Goal: Navigation & Orientation: Understand site structure

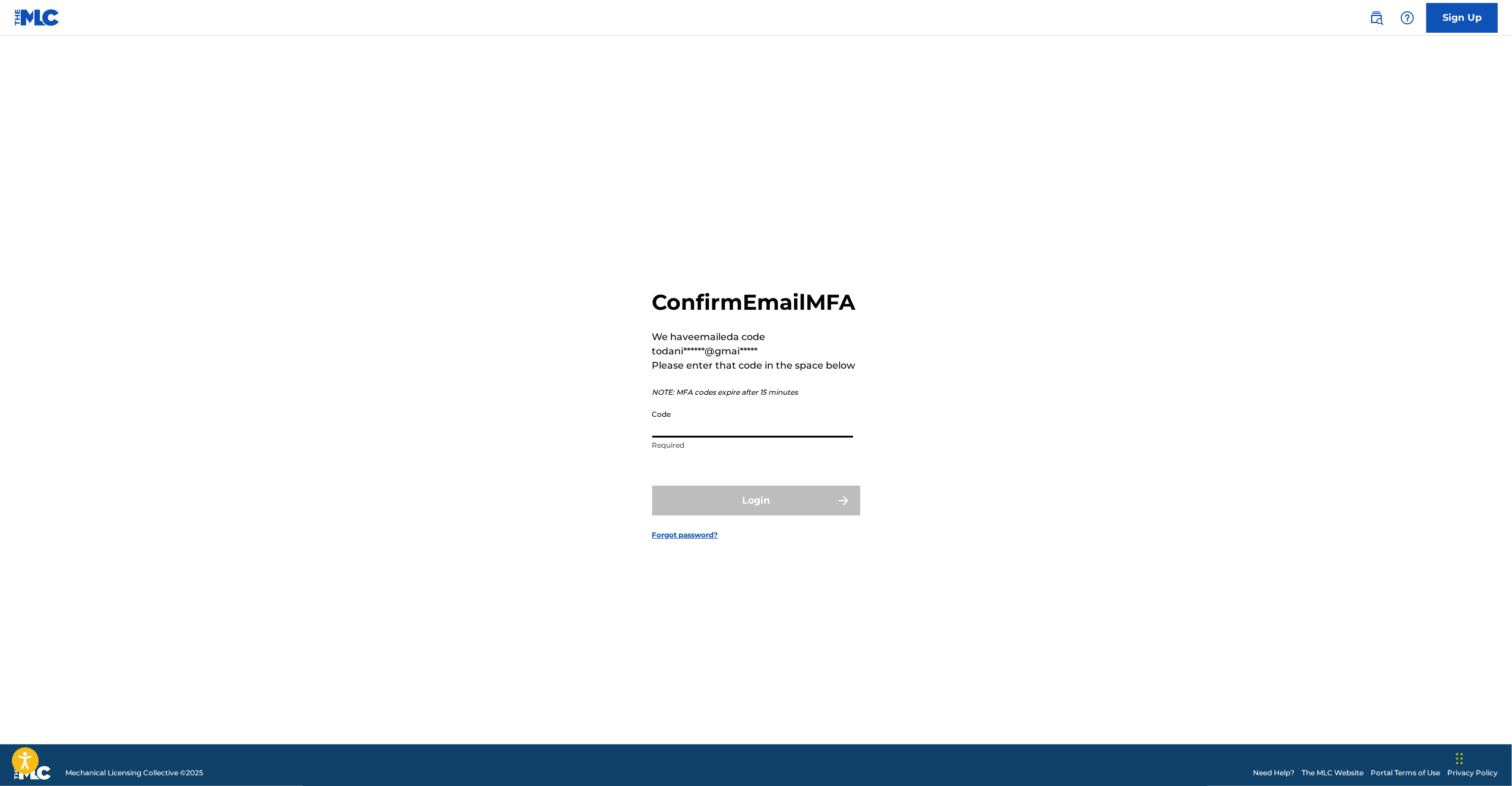
click at [689, 437] on input "Code" at bounding box center [753, 420] width 201 height 34
click at [692, 437] on input "Code" at bounding box center [753, 420] width 201 height 34
type input "990823"
click at [762, 515] on button "Login" at bounding box center [757, 500] width 208 height 30
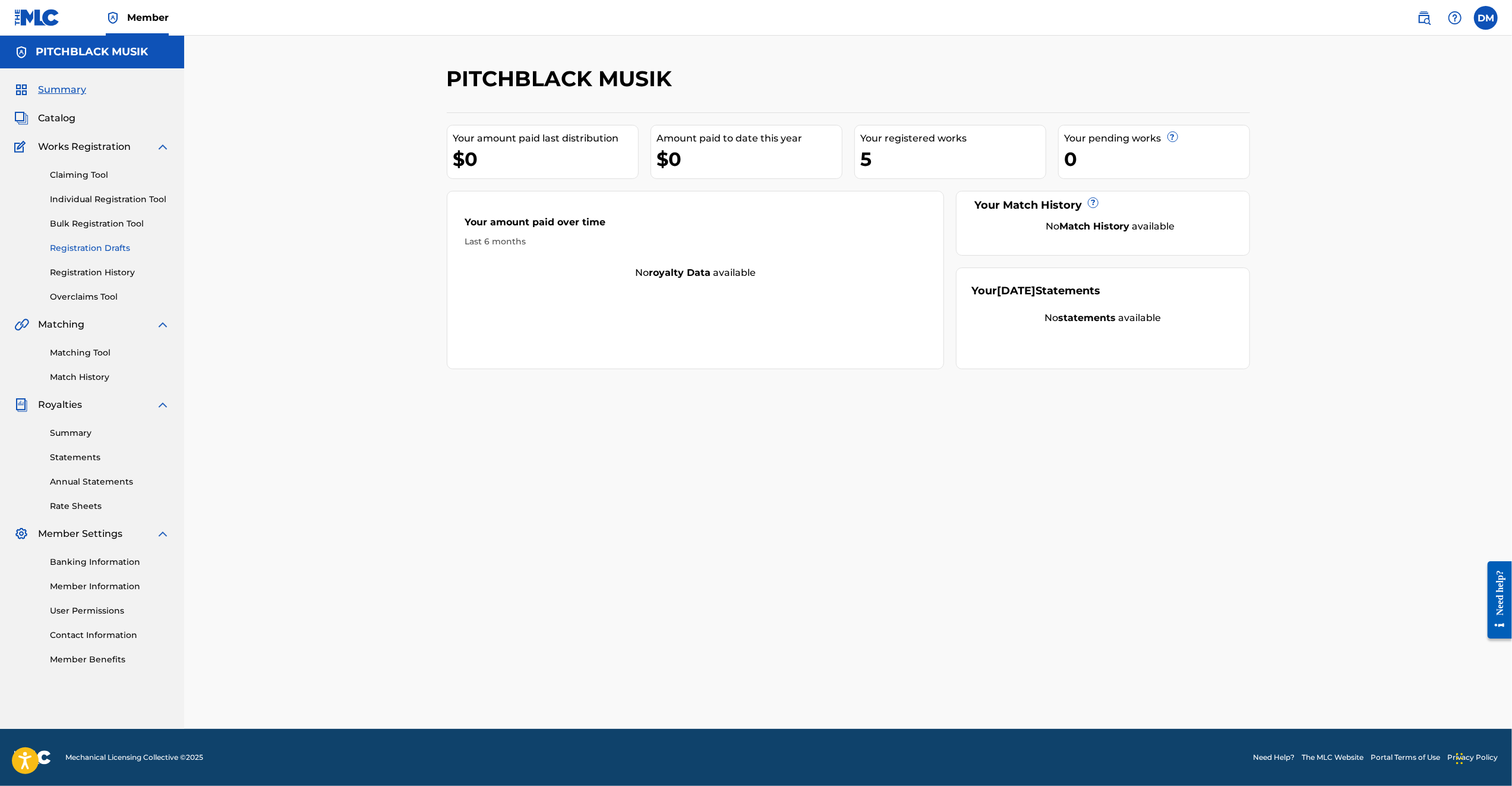
click at [118, 246] on link "Registration Drafts" at bounding box center [110, 248] width 120 height 13
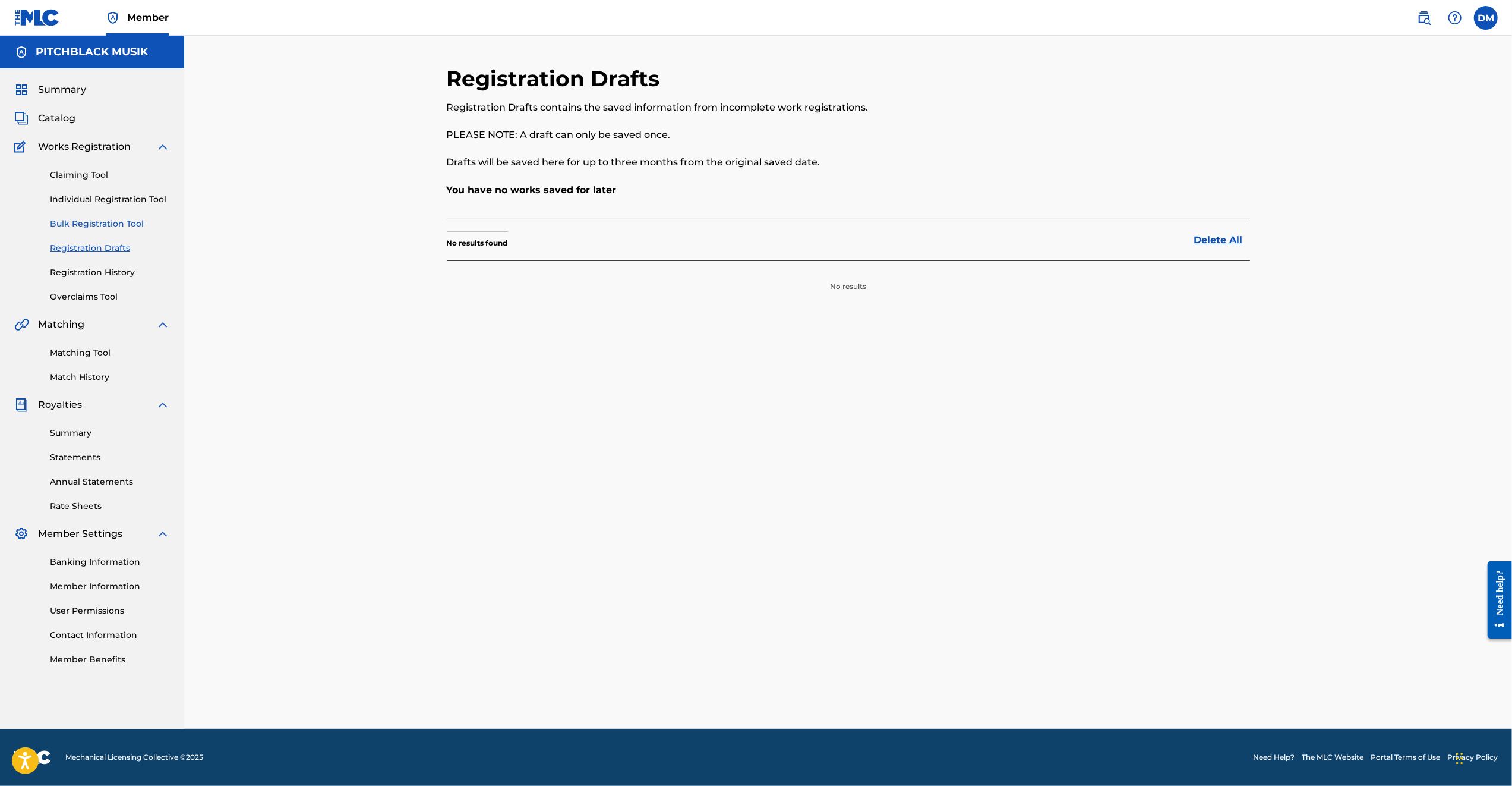
click at [117, 229] on link "Bulk Registration Tool" at bounding box center [110, 224] width 120 height 13
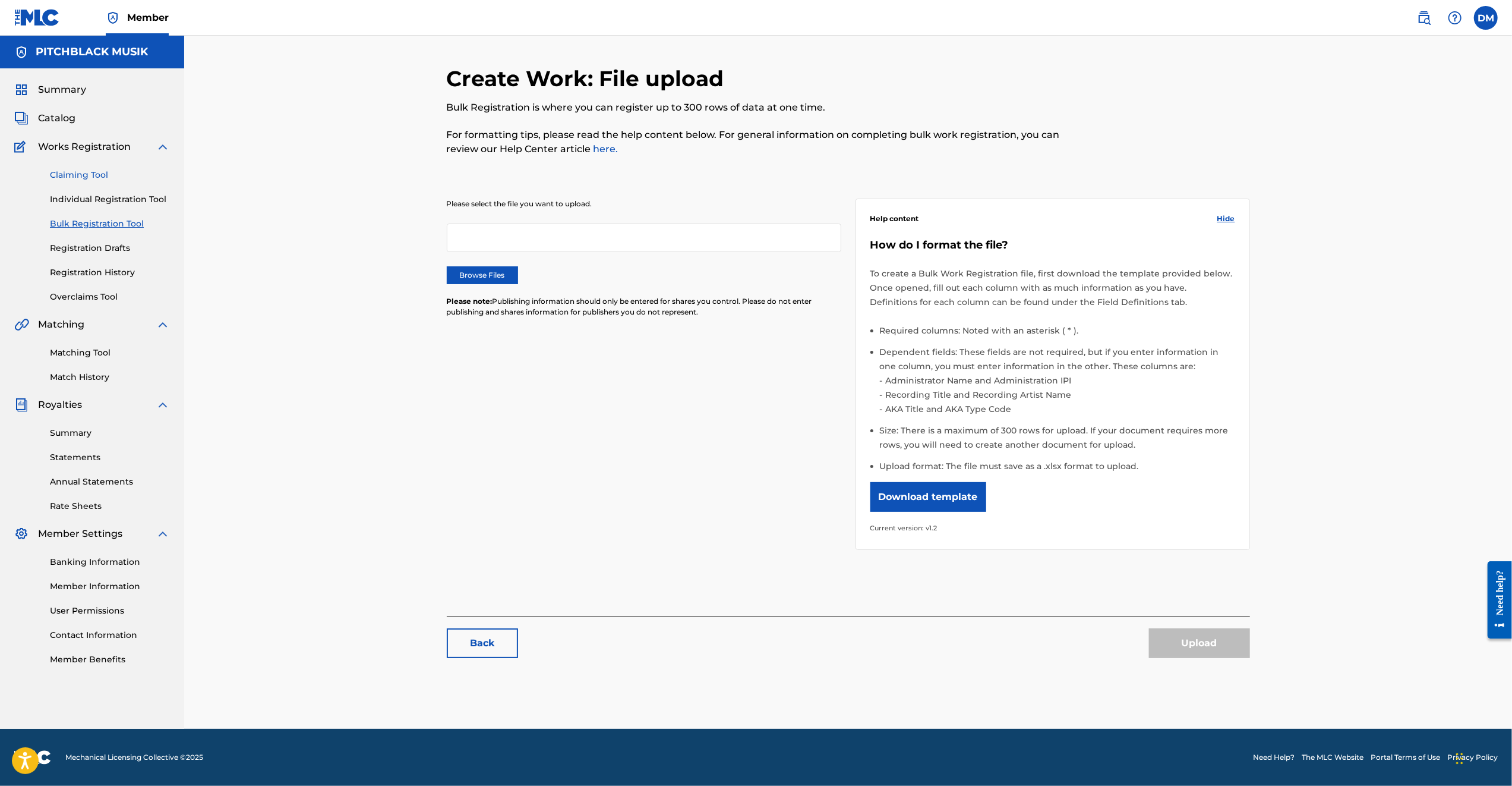
click at [88, 180] on link "Claiming Tool" at bounding box center [110, 175] width 120 height 13
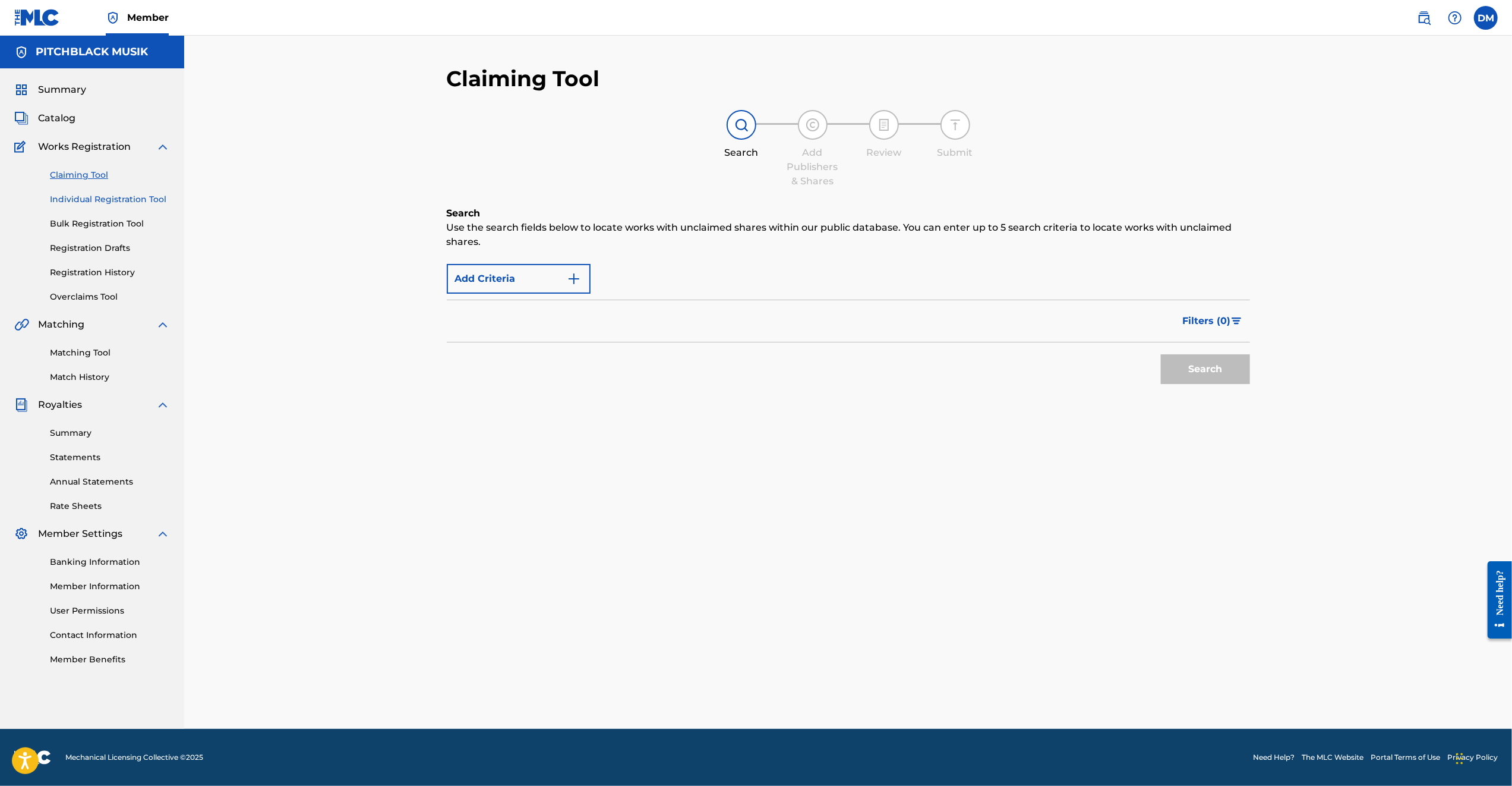
click at [100, 204] on link "Individual Registration Tool" at bounding box center [110, 200] width 120 height 13
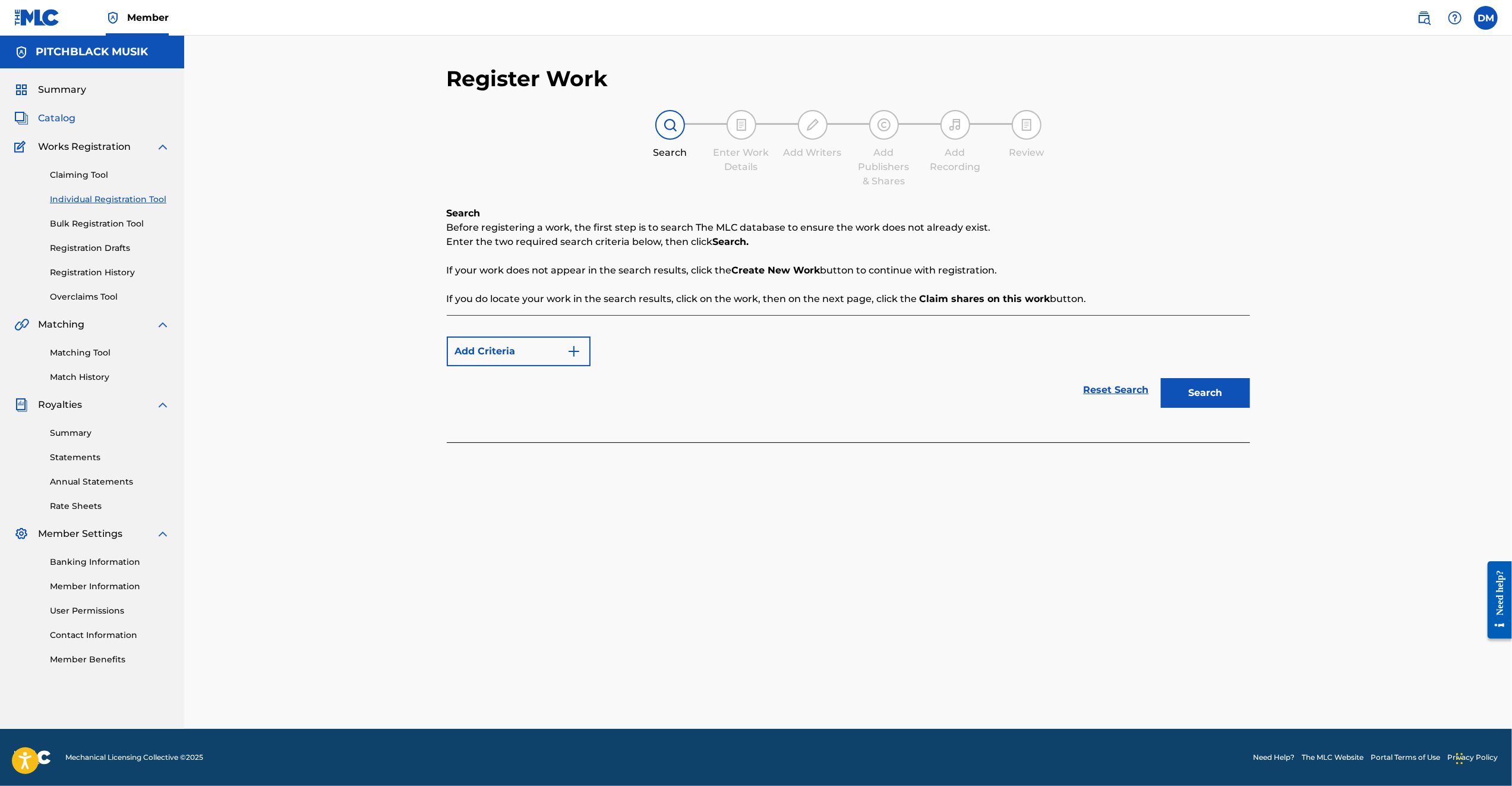
click at [60, 124] on span "Catalog" at bounding box center [56, 118] width 37 height 14
